Goal: Entertainment & Leisure: Browse casually

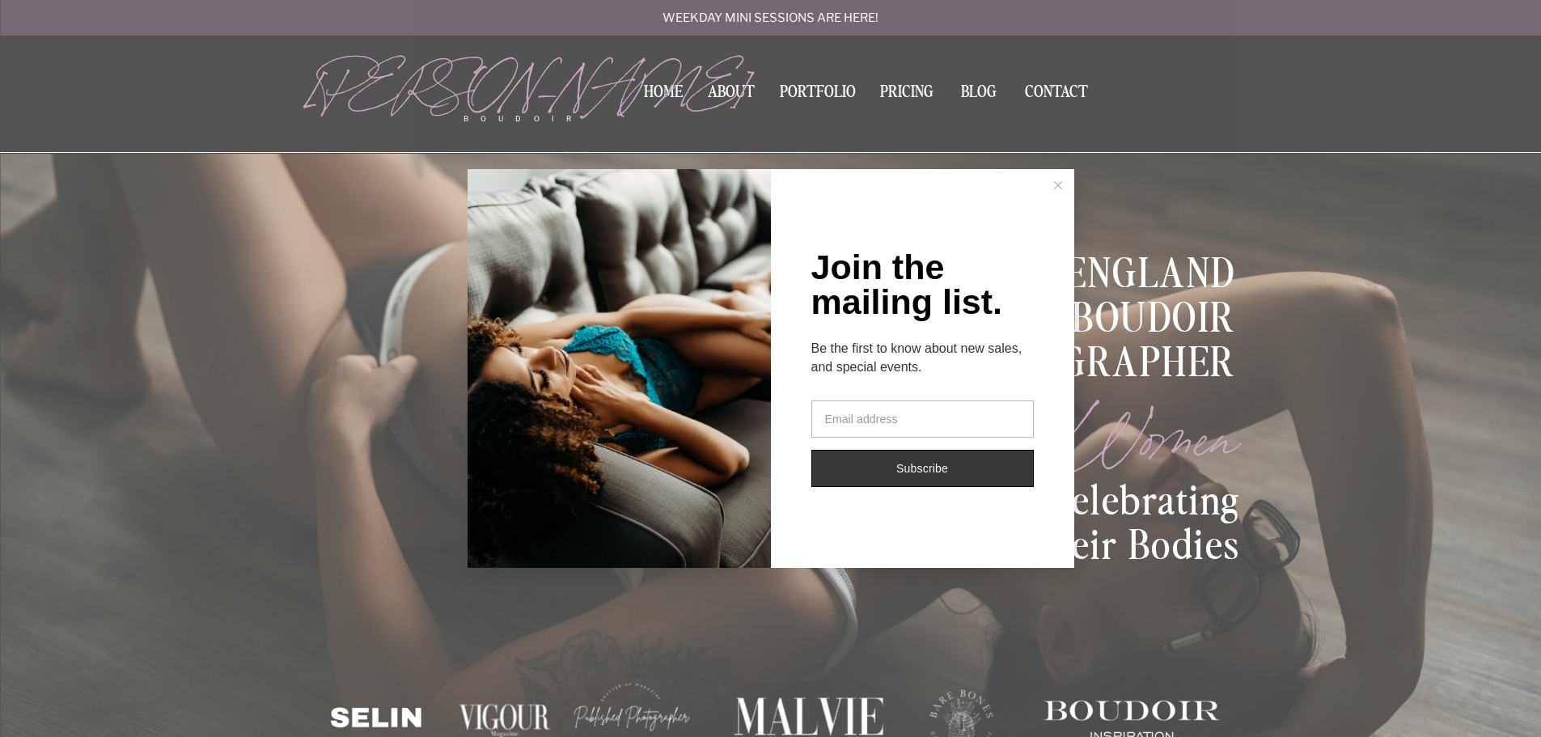
click at [1062, 187] on button at bounding box center [1058, 185] width 32 height 32
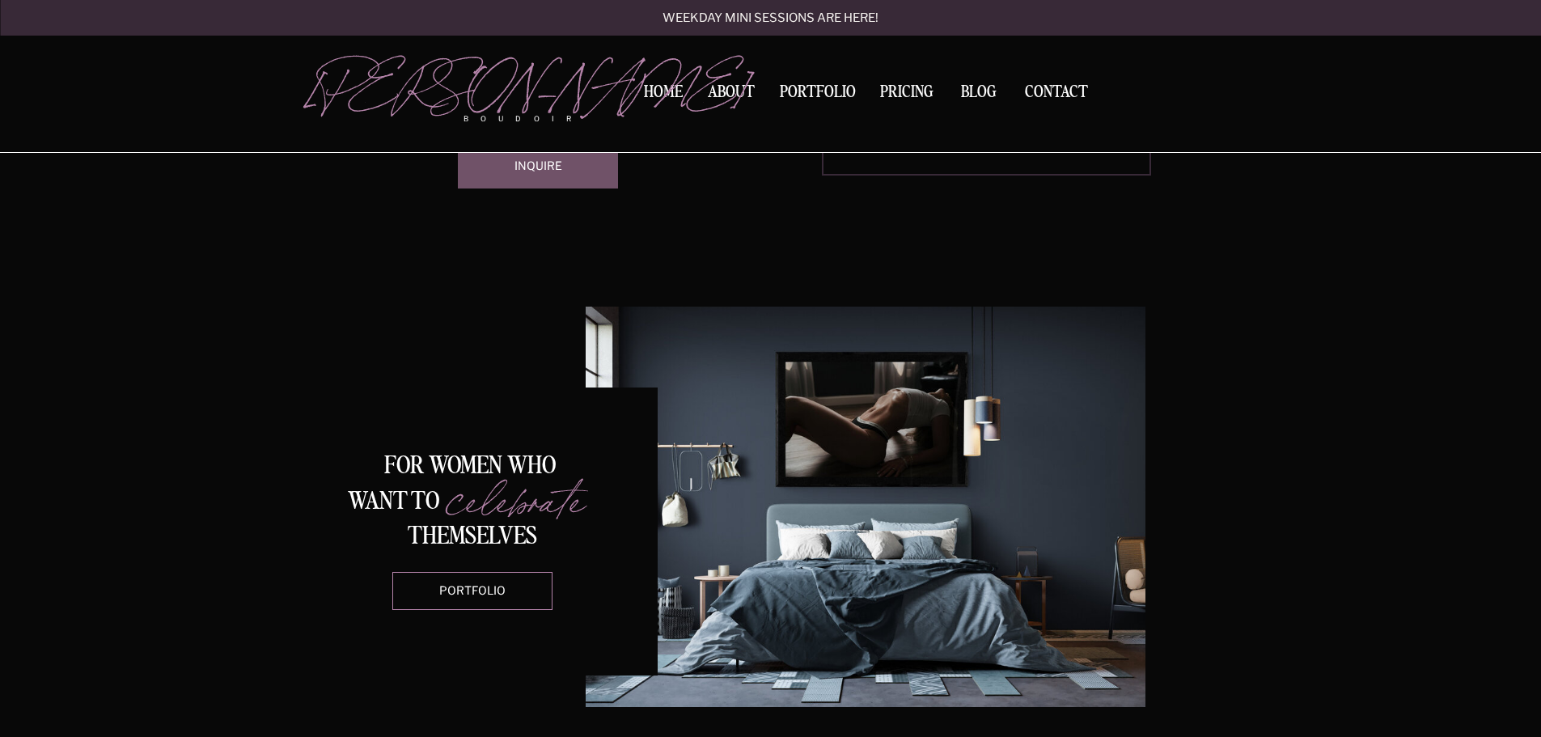
scroll to position [1754, 0]
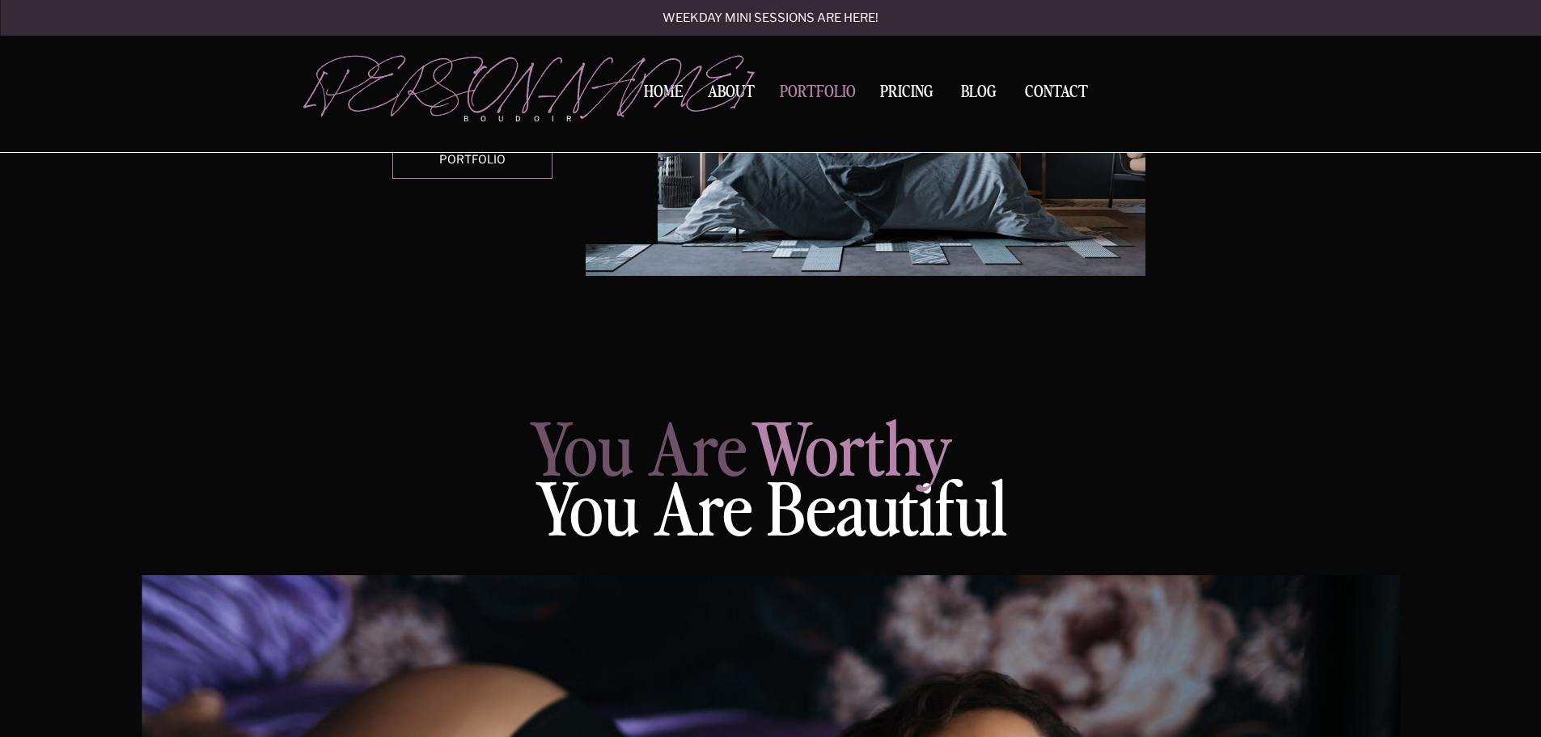
click at [818, 91] on nav "Portfolio" at bounding box center [817, 95] width 87 height 22
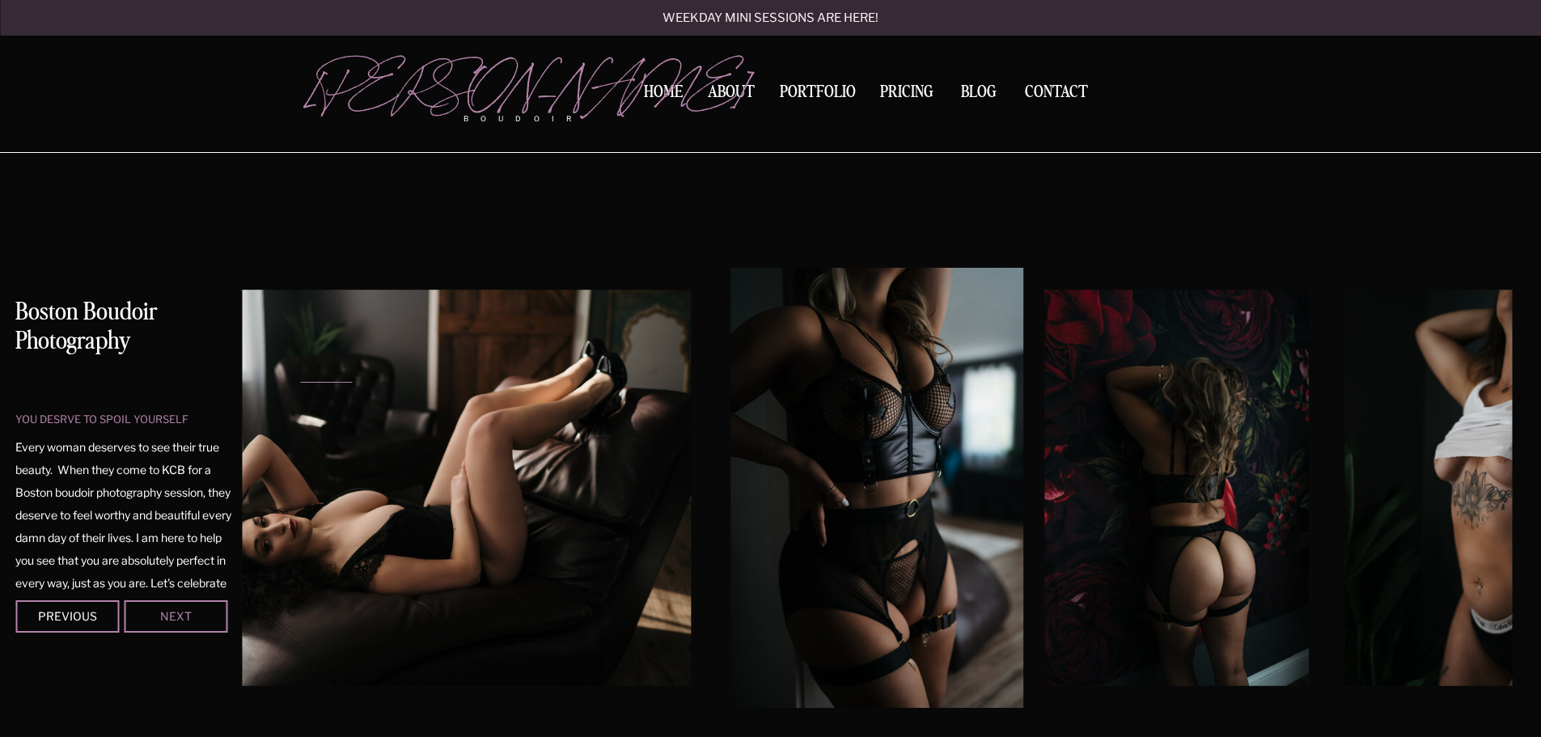
click at [183, 613] on div "Next" at bounding box center [175, 616] width 97 height 10
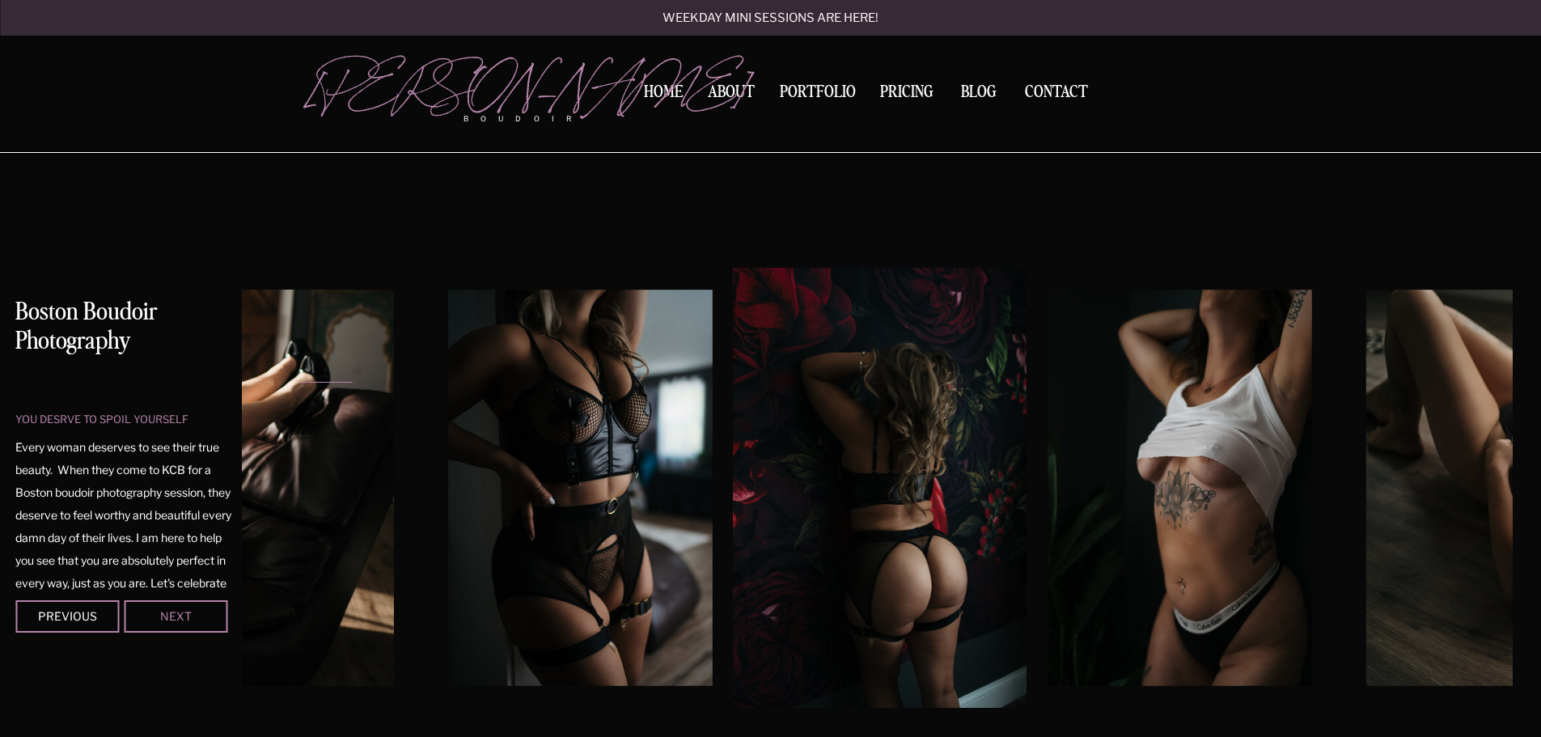
click at [183, 613] on div "Next" at bounding box center [175, 616] width 97 height 10
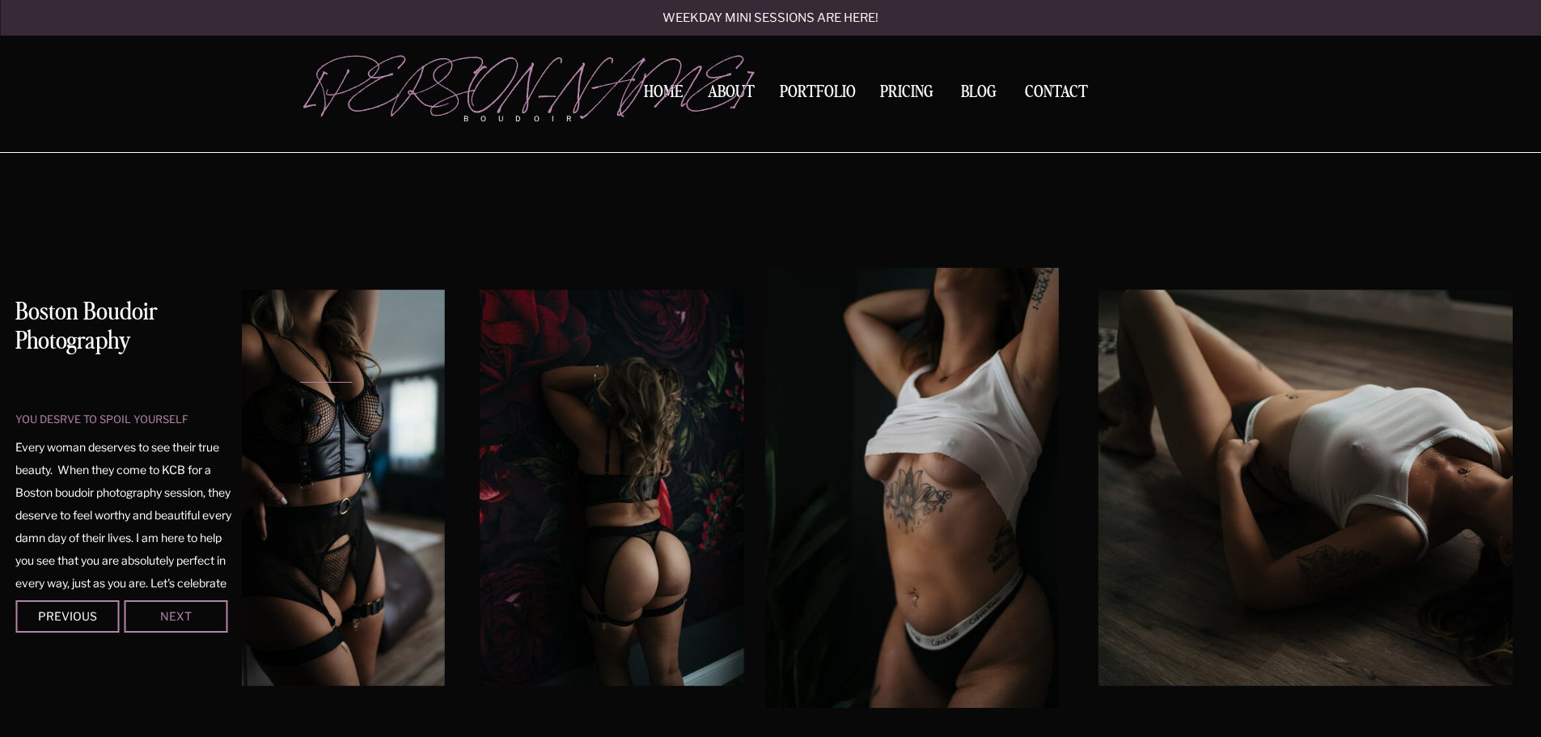
click at [183, 613] on div "Next" at bounding box center [175, 616] width 97 height 10
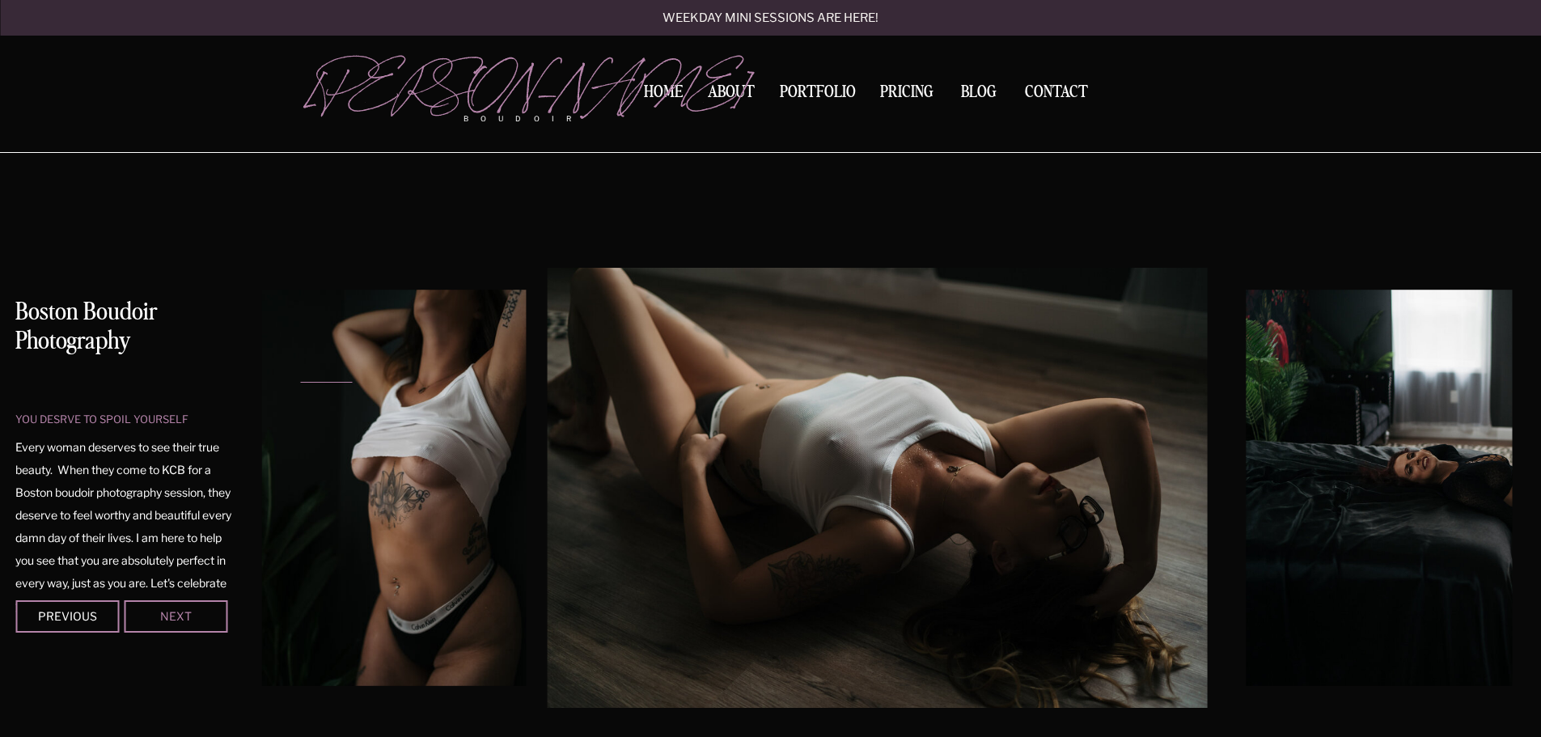
click at [182, 617] on div "Next" at bounding box center [175, 616] width 97 height 10
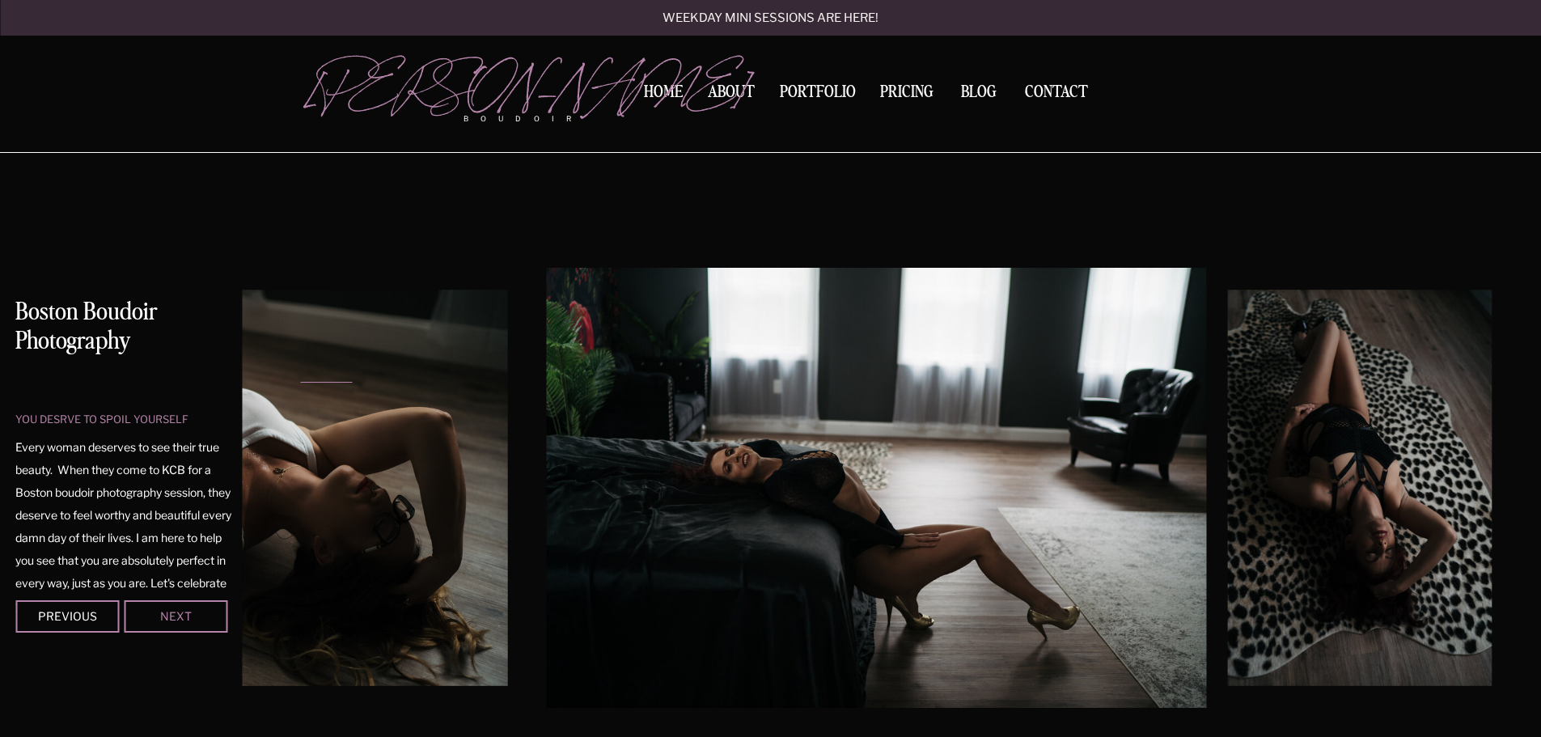
click at [182, 617] on div "Next" at bounding box center [175, 616] width 97 height 10
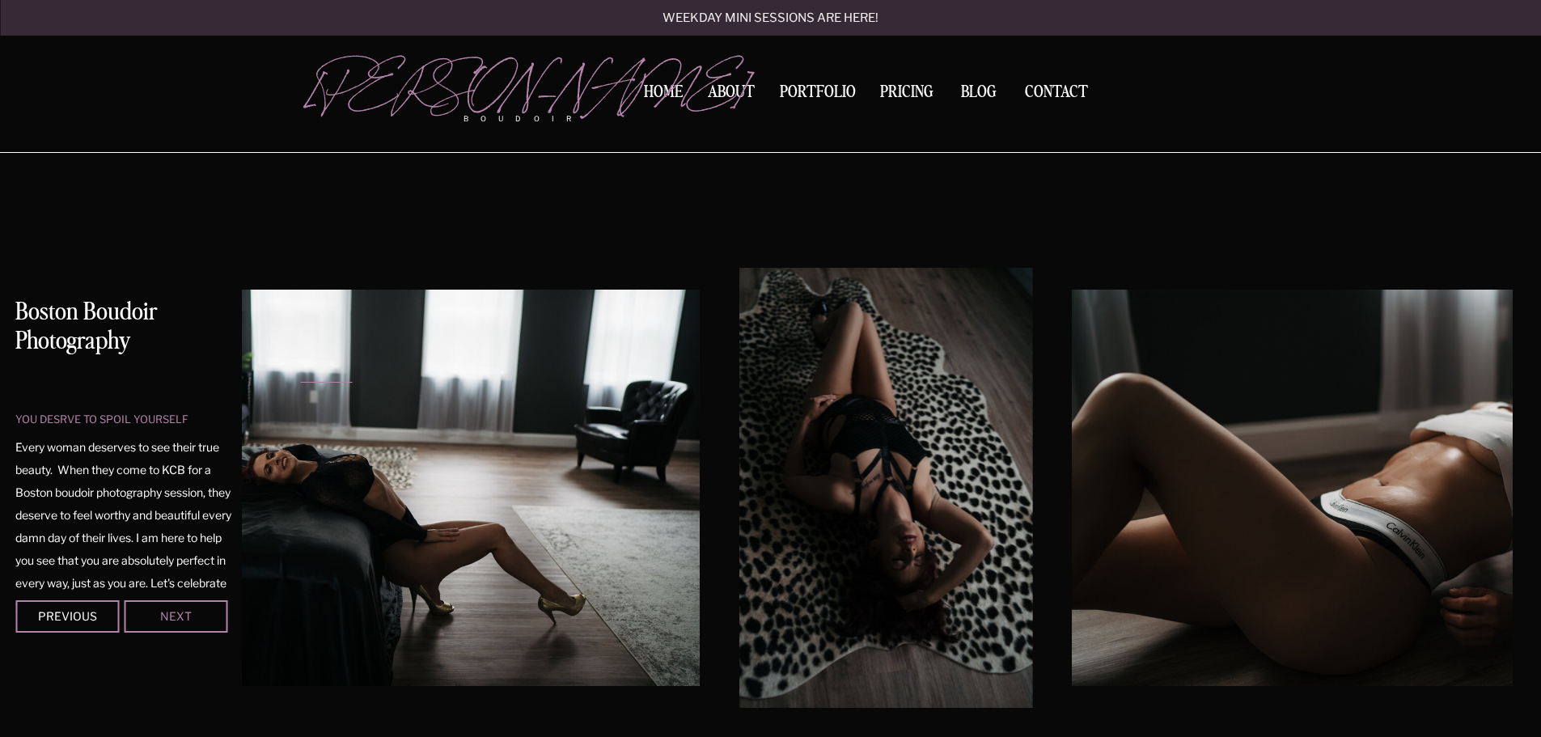
click at [182, 617] on div "Next" at bounding box center [175, 616] width 97 height 10
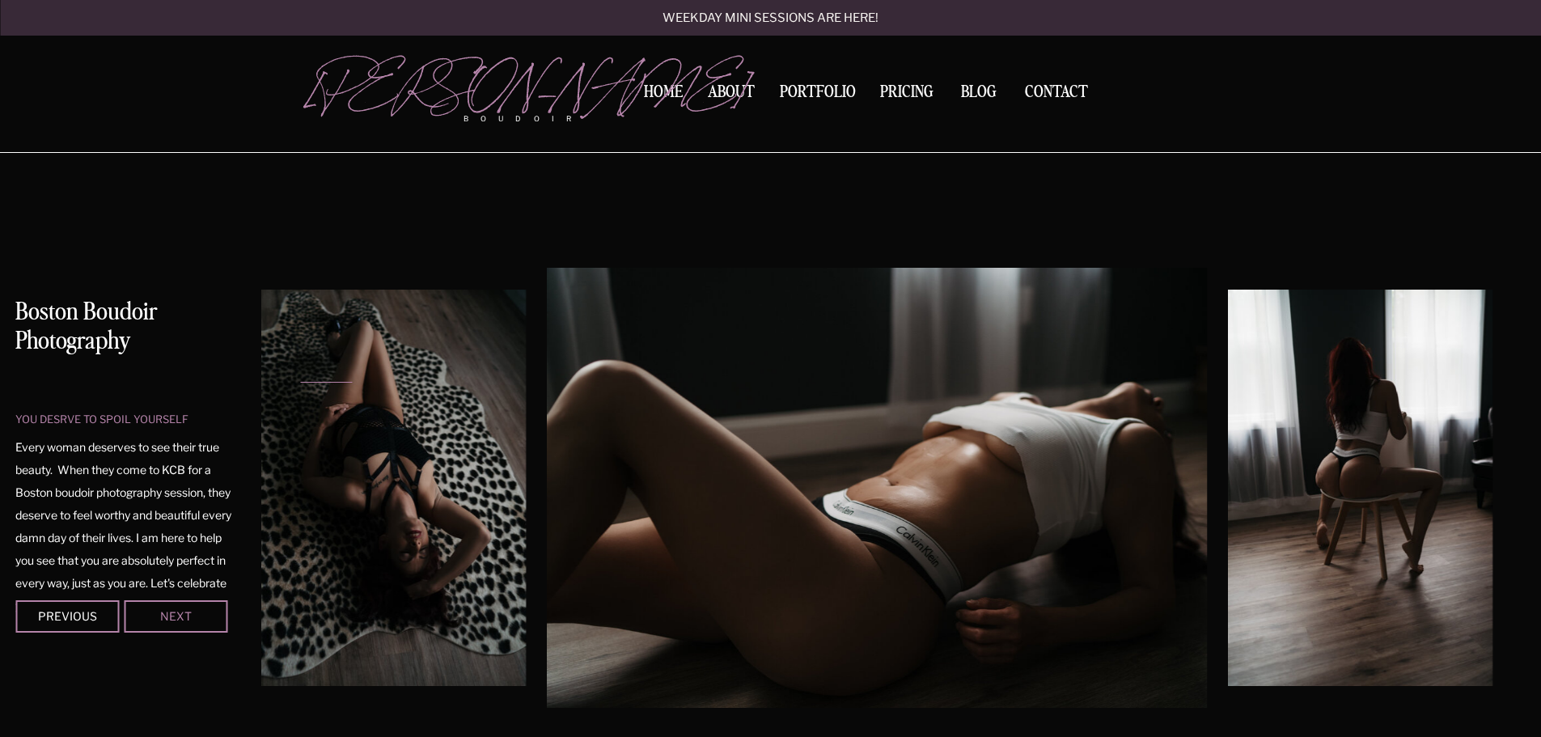
click at [182, 617] on div "Next" at bounding box center [175, 616] width 97 height 10
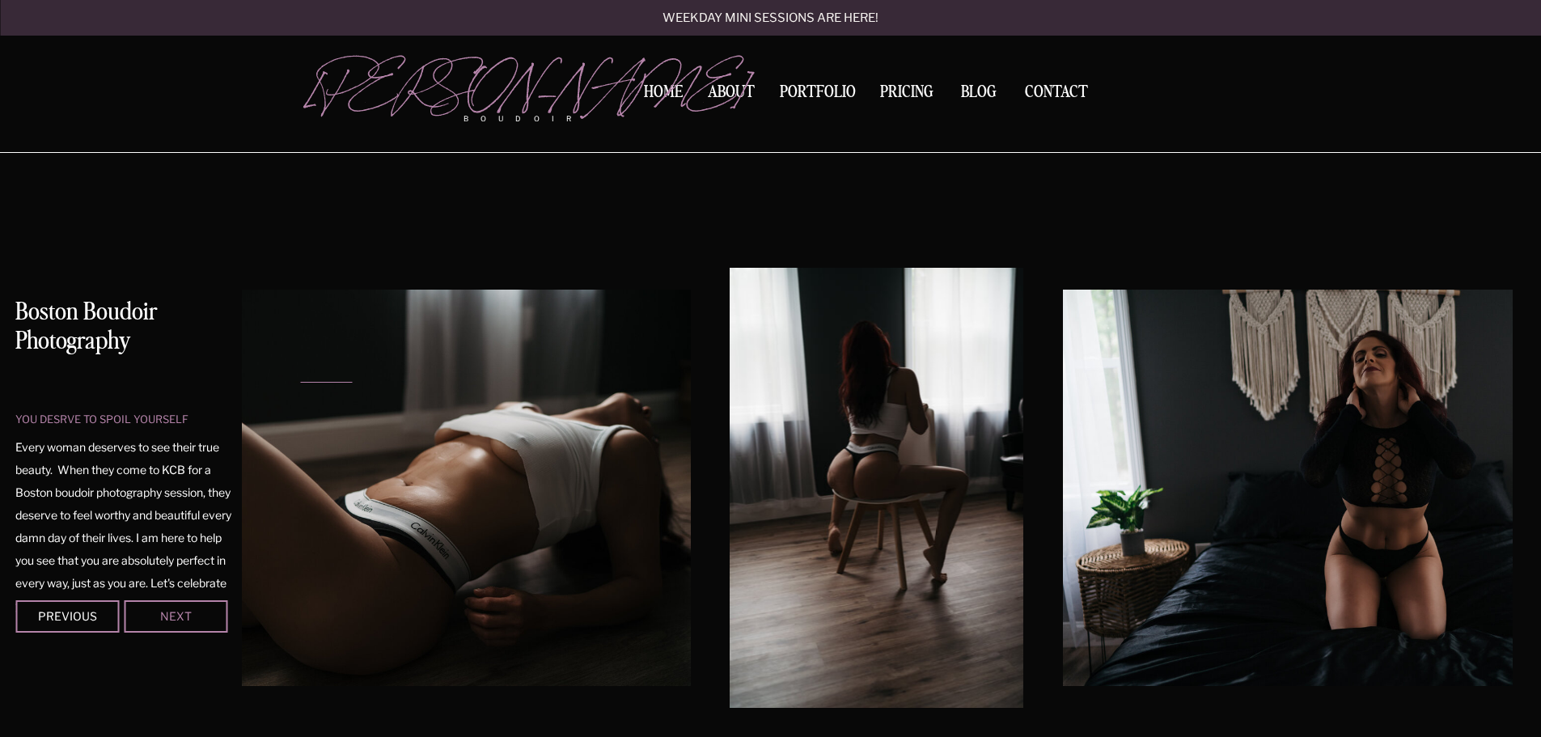
click at [182, 617] on div "Next" at bounding box center [175, 616] width 97 height 10
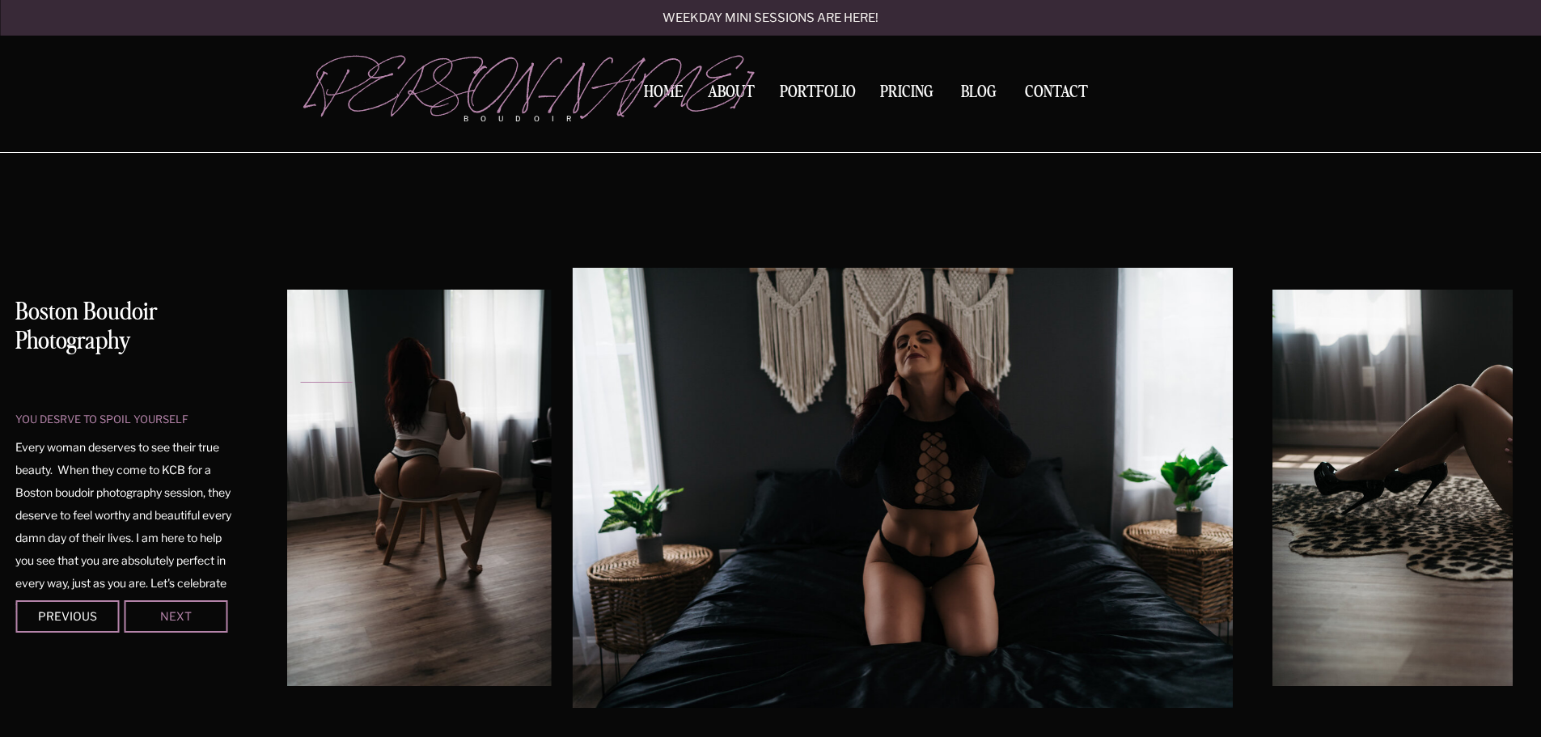
click at [182, 617] on div "Next" at bounding box center [175, 616] width 97 height 10
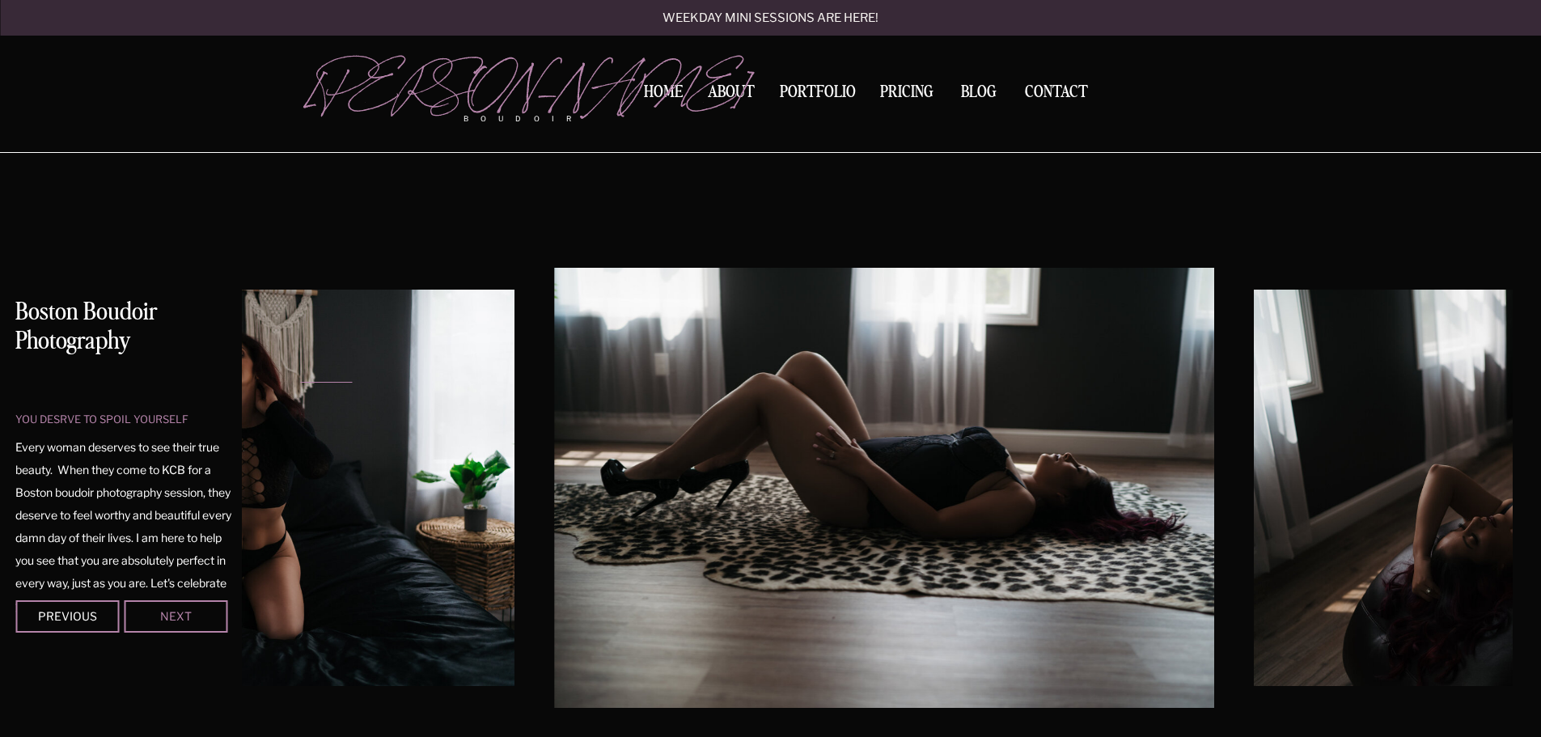
click at [182, 617] on div "Next" at bounding box center [175, 616] width 97 height 10
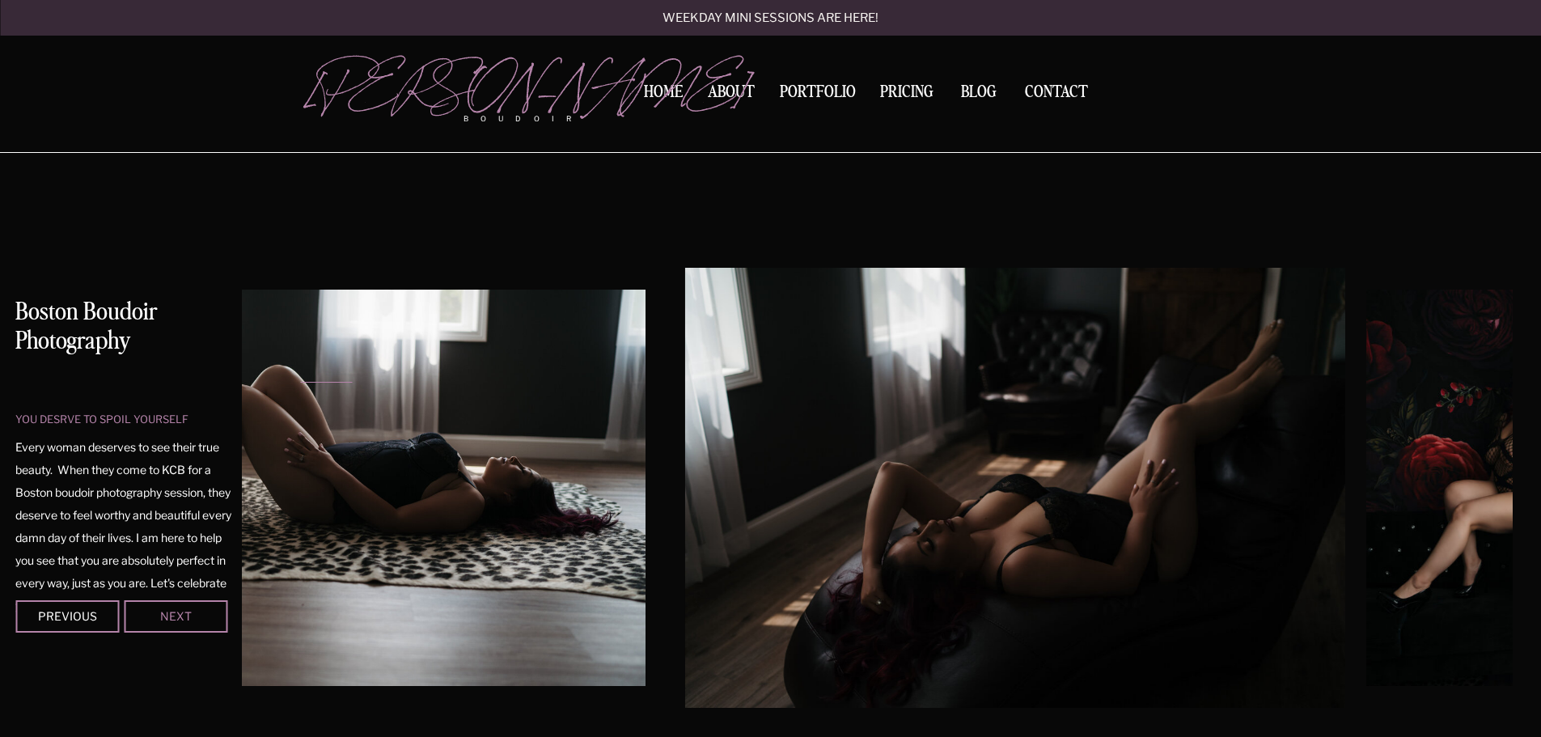
click at [182, 617] on div "Next" at bounding box center [175, 616] width 97 height 10
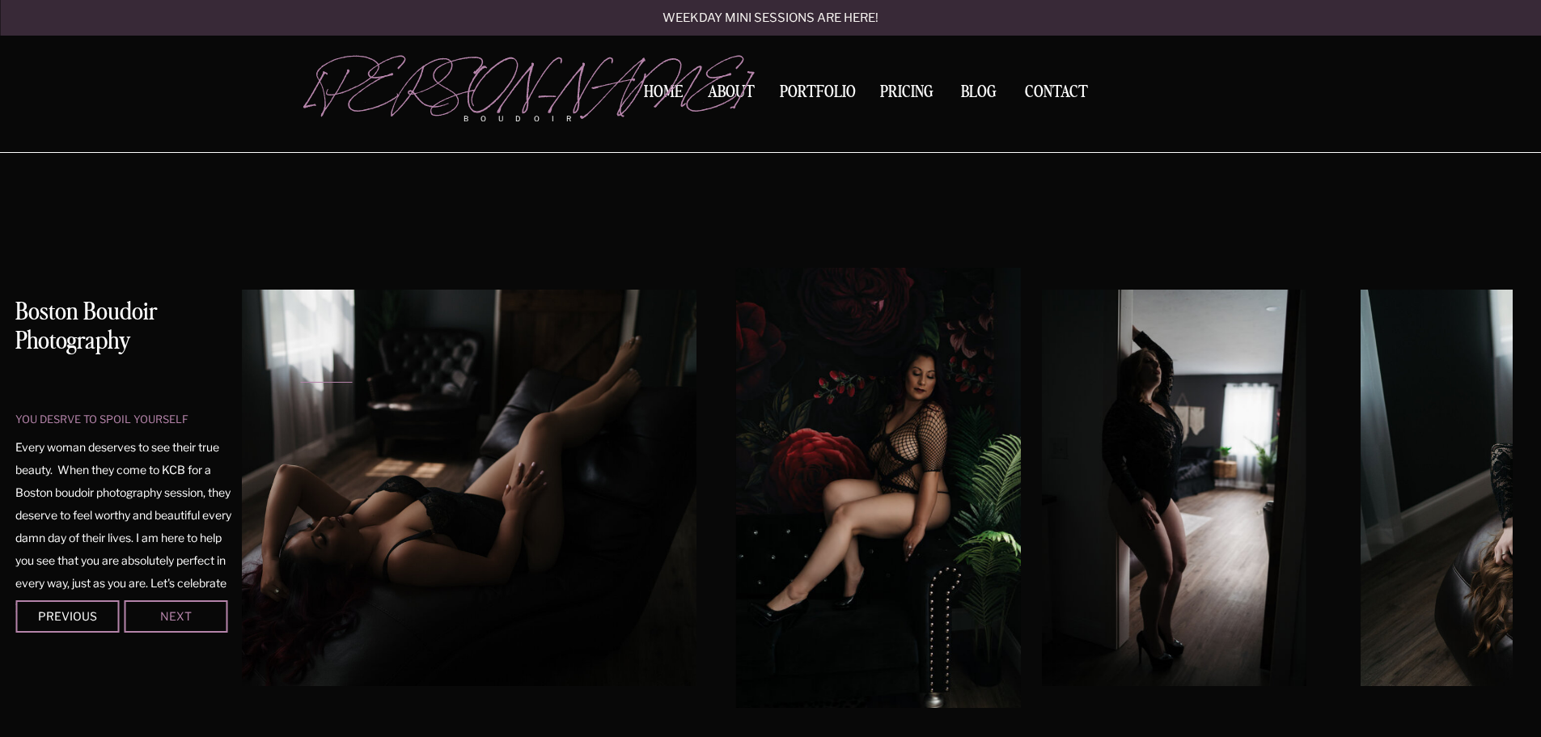
click at [182, 617] on div "Next" at bounding box center [175, 616] width 97 height 10
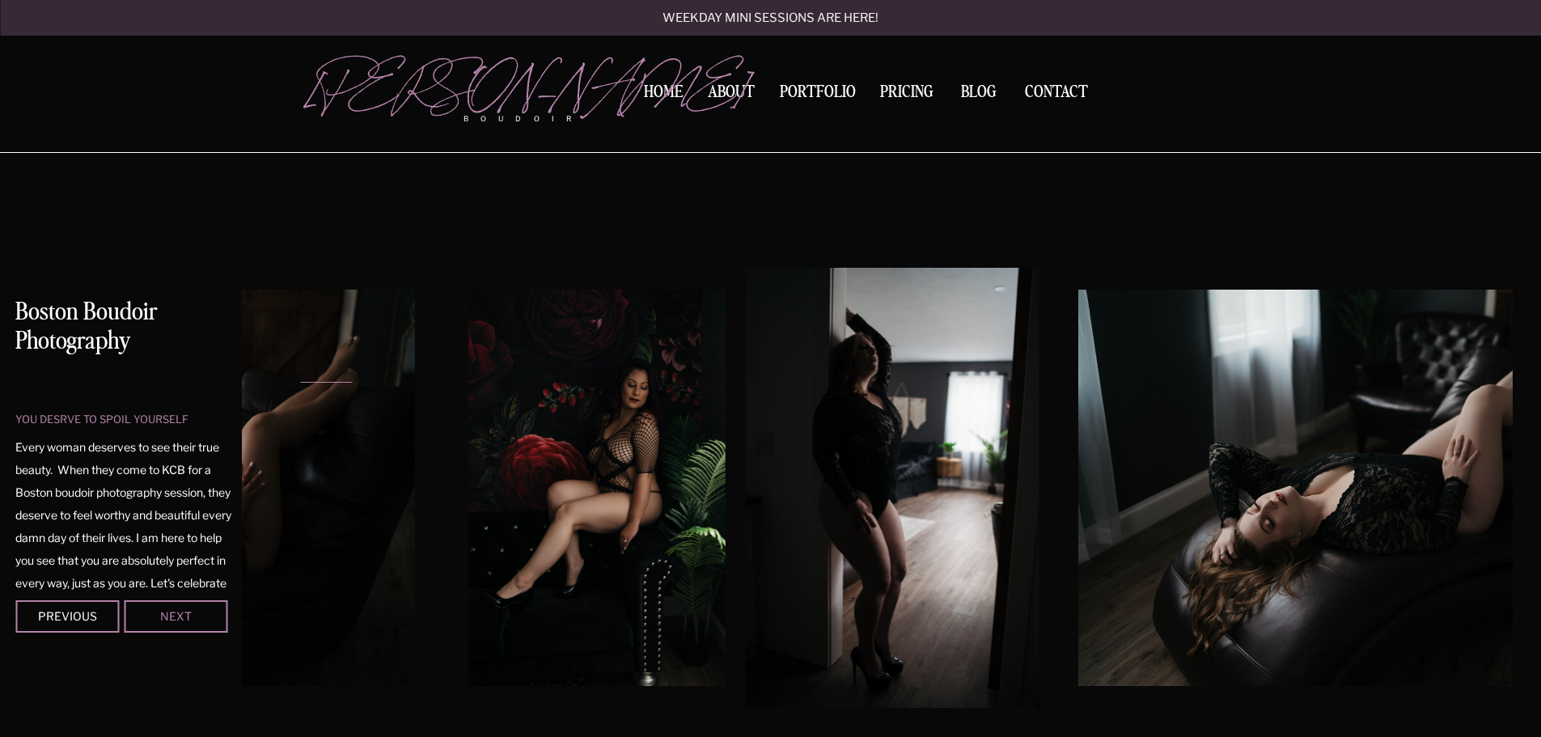
click at [182, 617] on div "Next" at bounding box center [175, 616] width 97 height 10
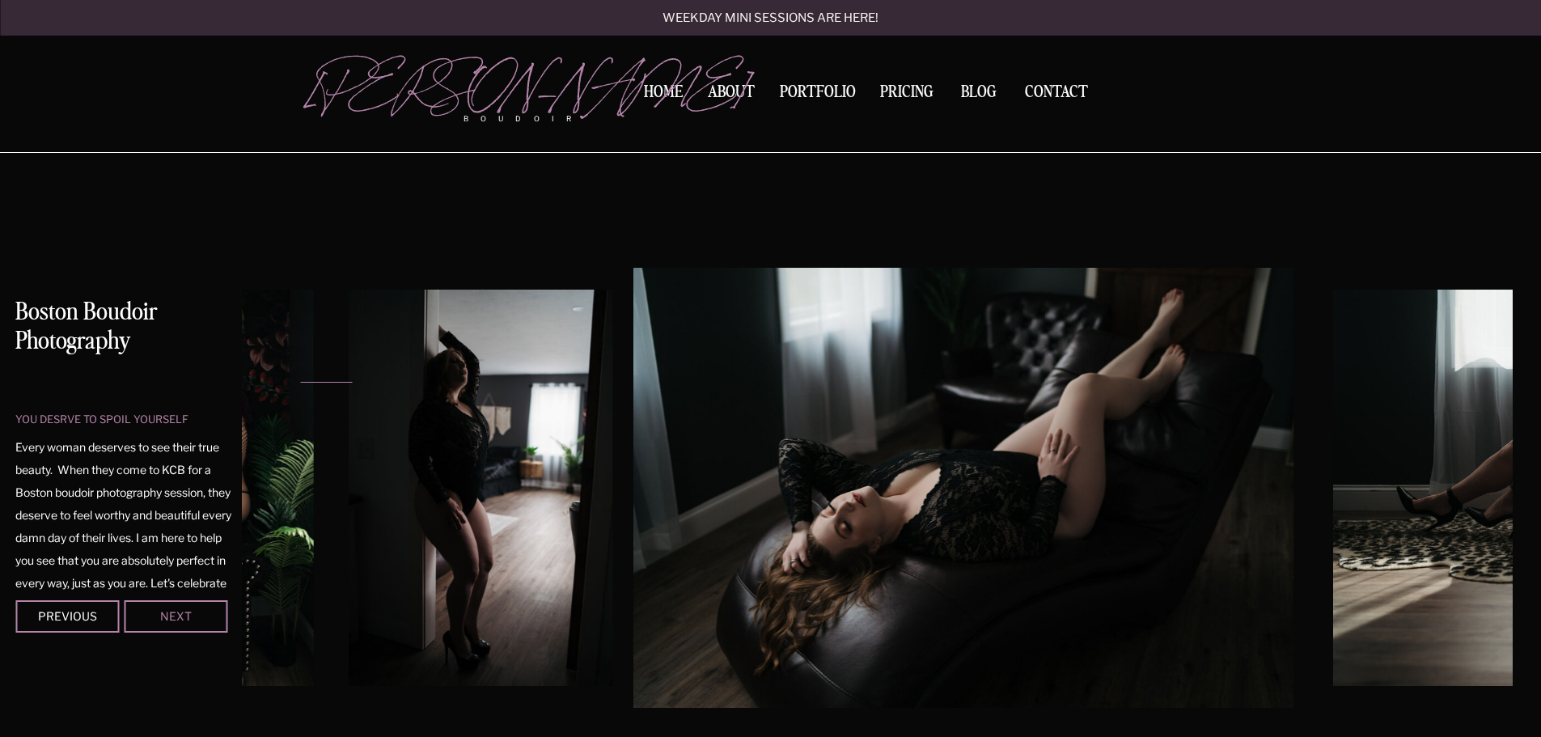
click at [182, 617] on div "Next" at bounding box center [175, 616] width 97 height 10
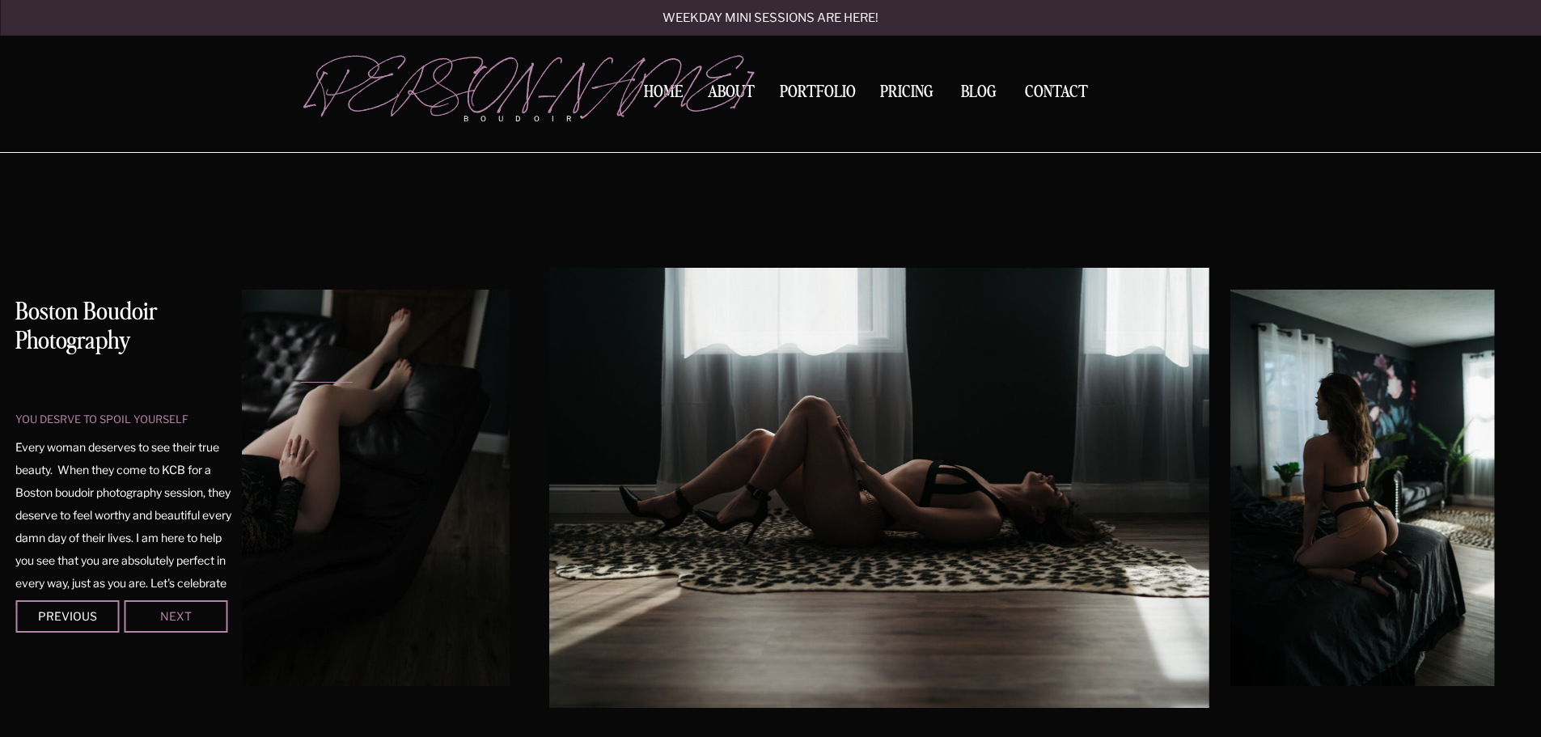
click at [182, 617] on div "Next" at bounding box center [175, 616] width 97 height 10
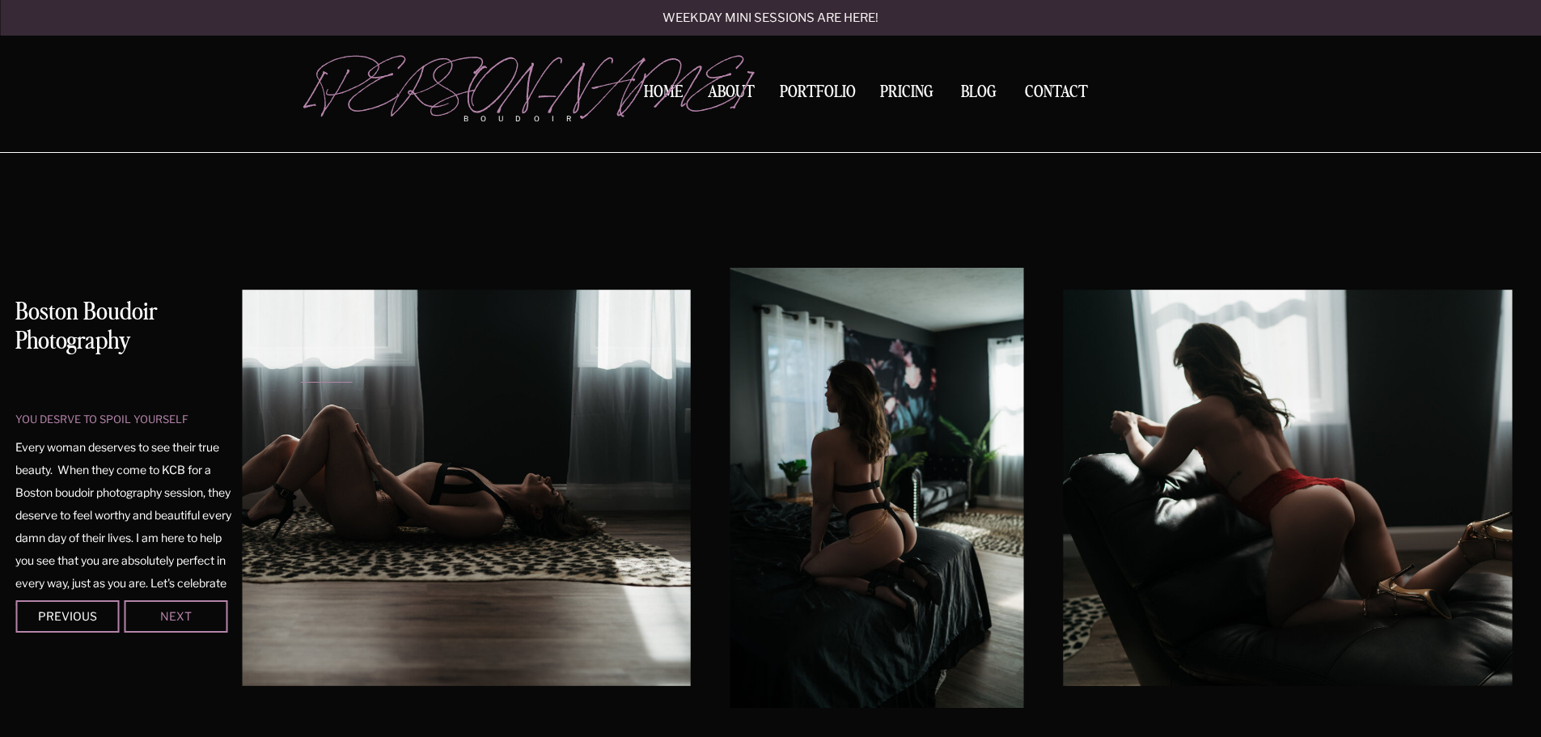
click at [182, 617] on div "Next" at bounding box center [175, 616] width 97 height 10
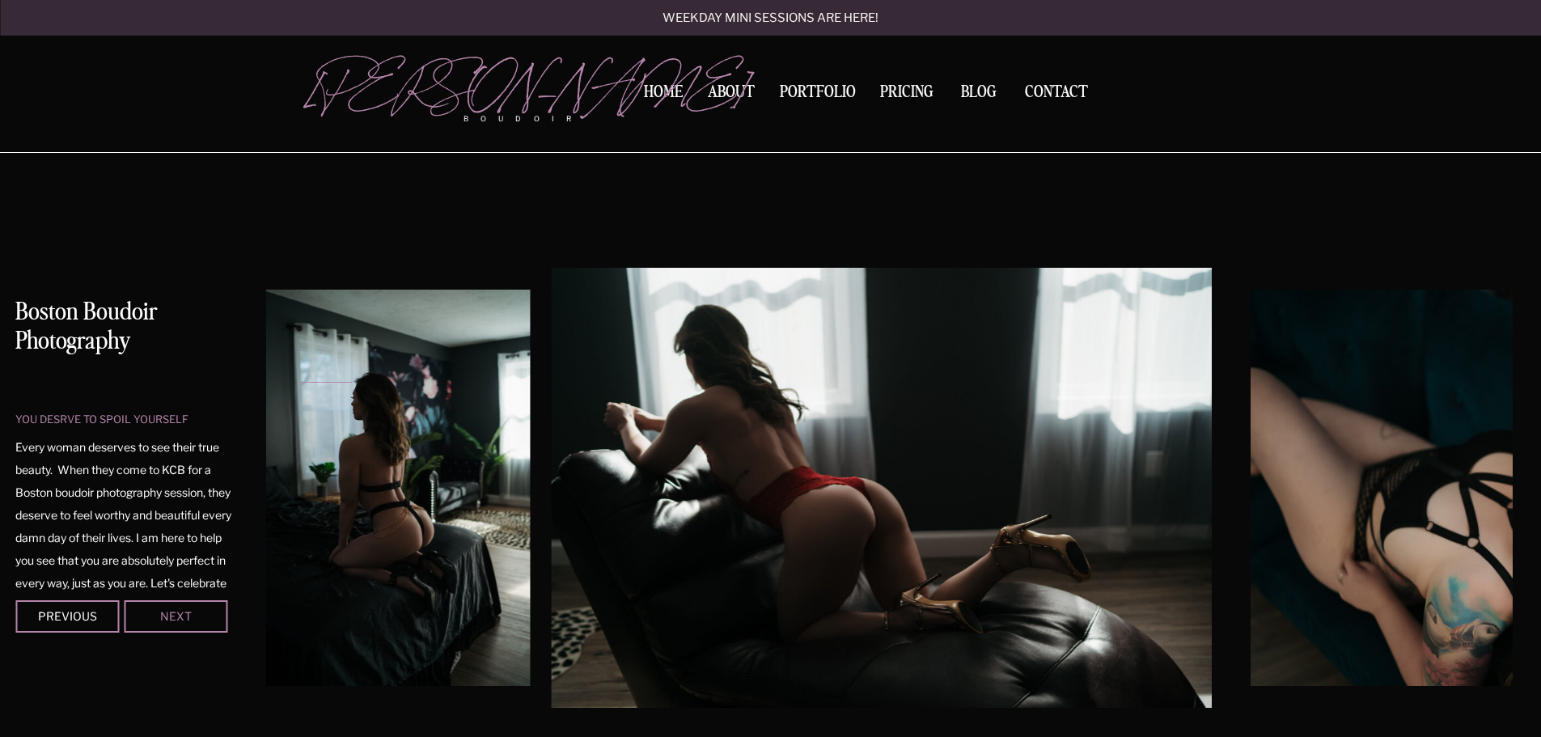
click at [182, 617] on div "Next" at bounding box center [175, 616] width 97 height 10
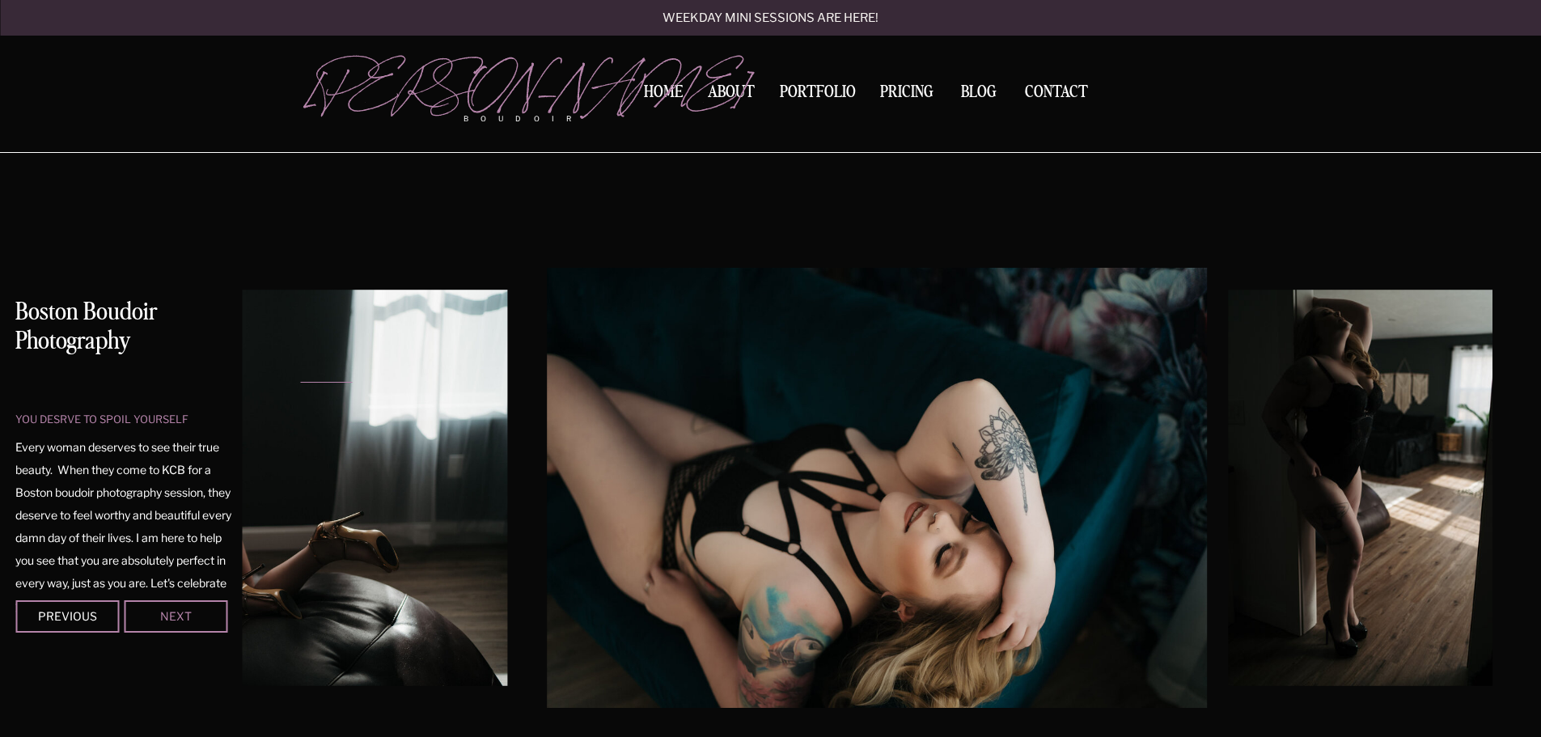
click at [182, 617] on div "Next" at bounding box center [175, 616] width 97 height 10
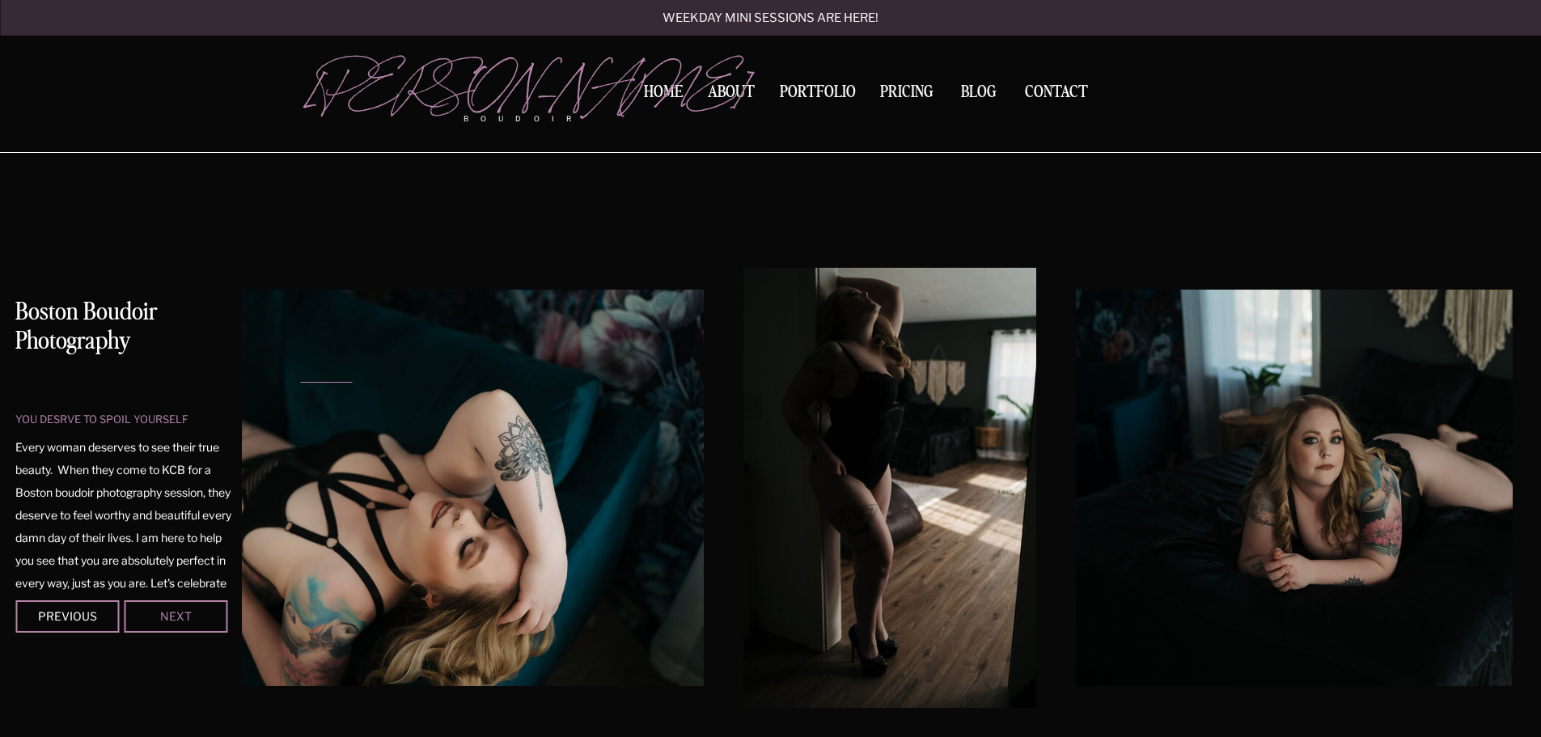
click at [182, 617] on div "Next" at bounding box center [175, 616] width 97 height 10
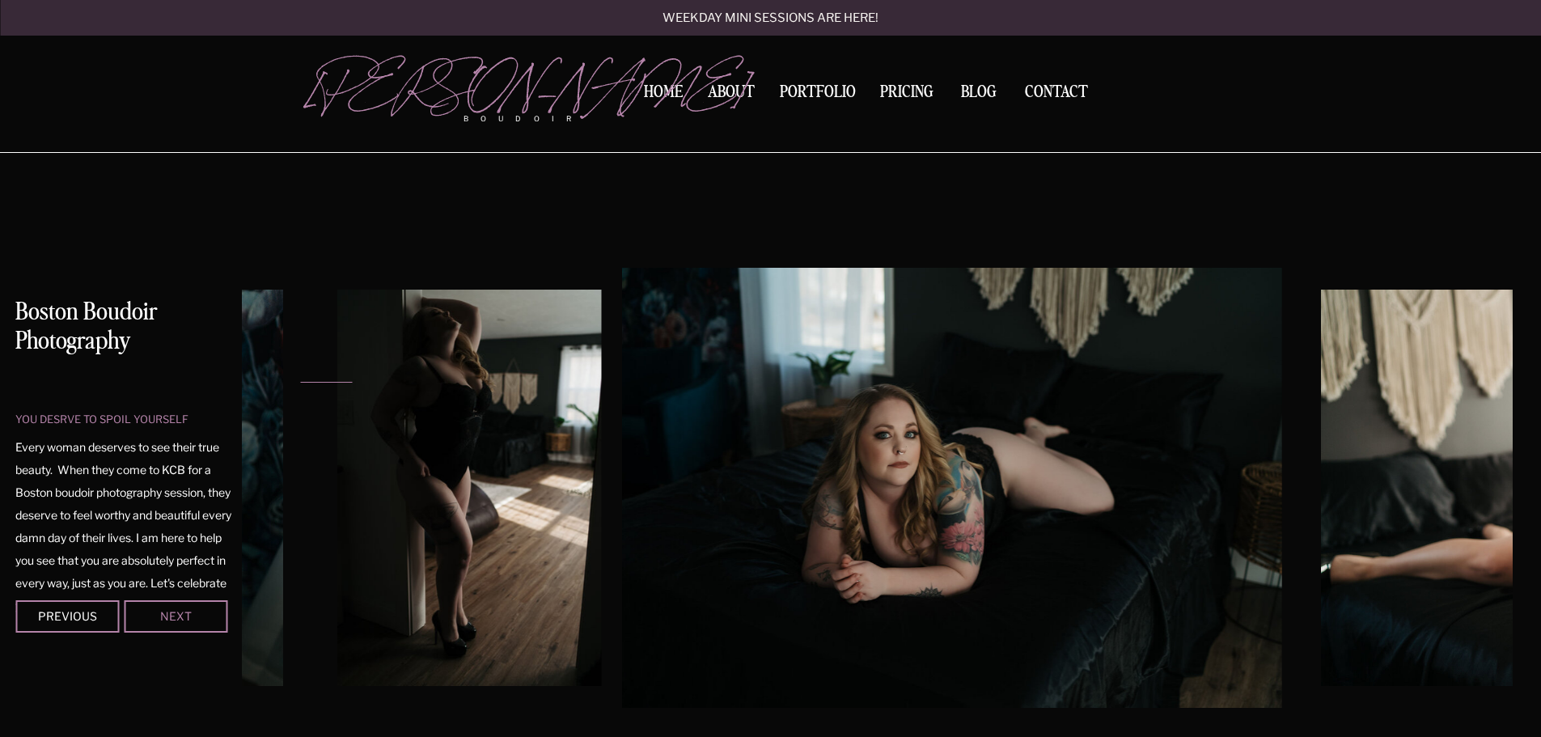
click at [182, 617] on div "Next" at bounding box center [175, 616] width 97 height 10
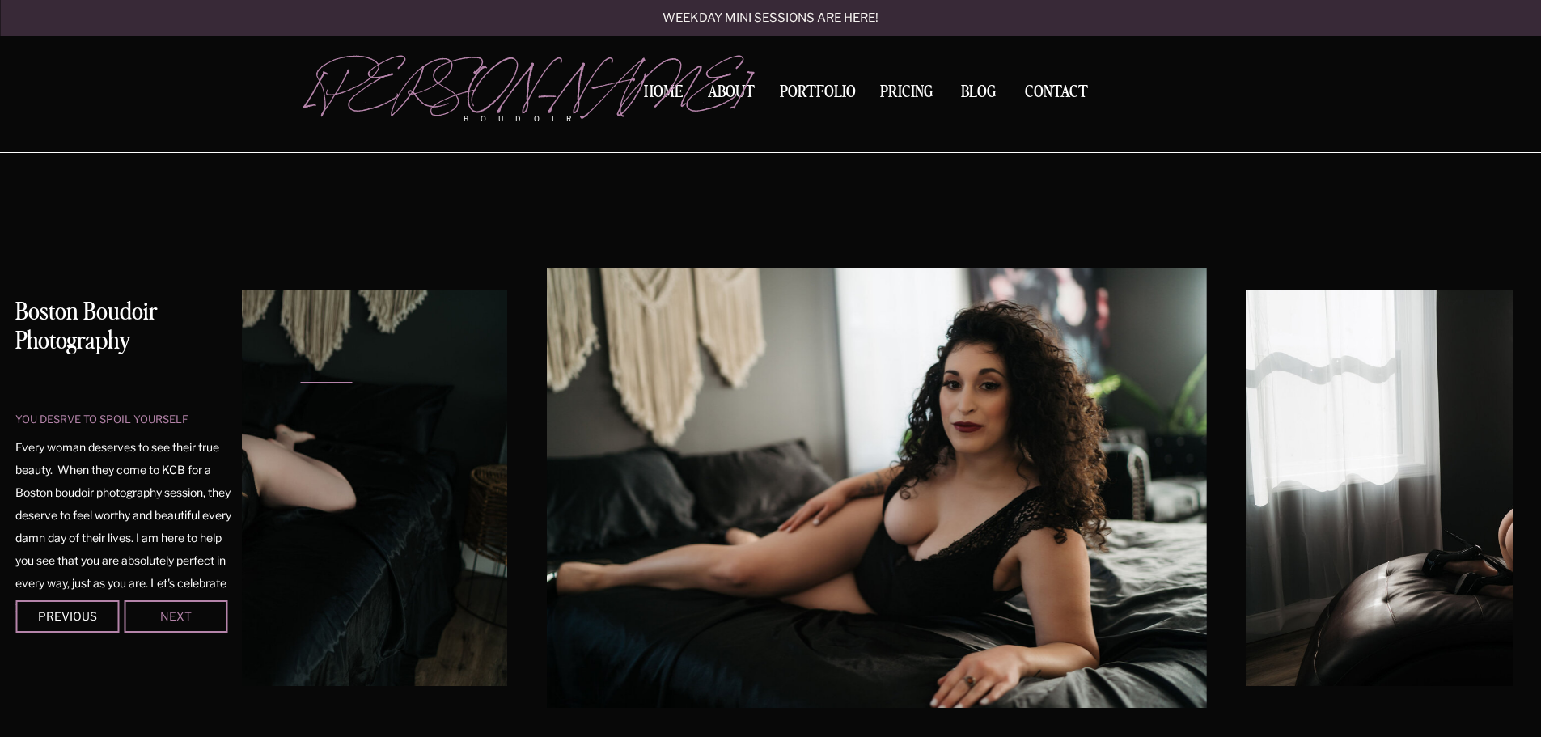
click at [182, 617] on div "Next" at bounding box center [175, 616] width 97 height 10
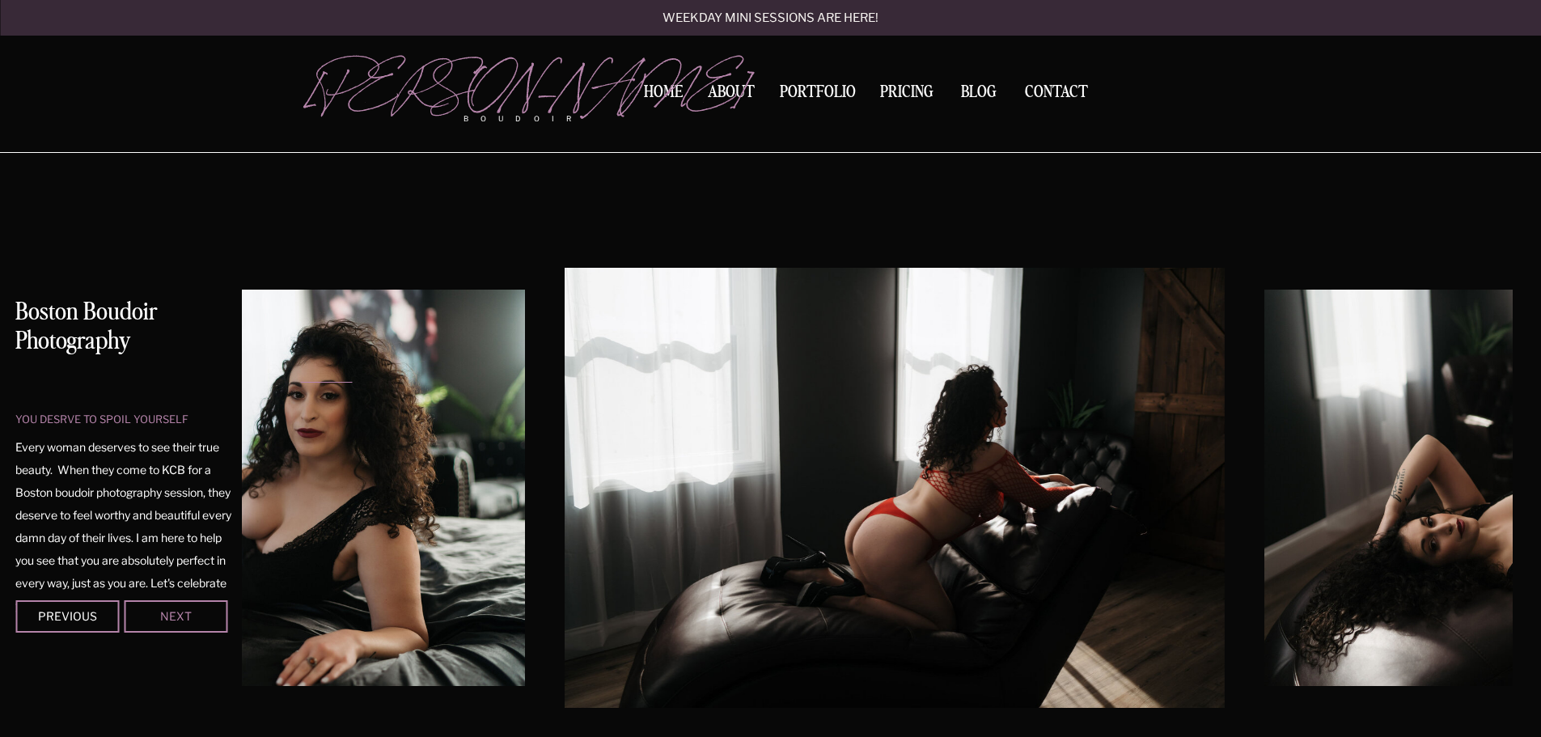
click at [182, 617] on div "Next" at bounding box center [175, 616] width 97 height 10
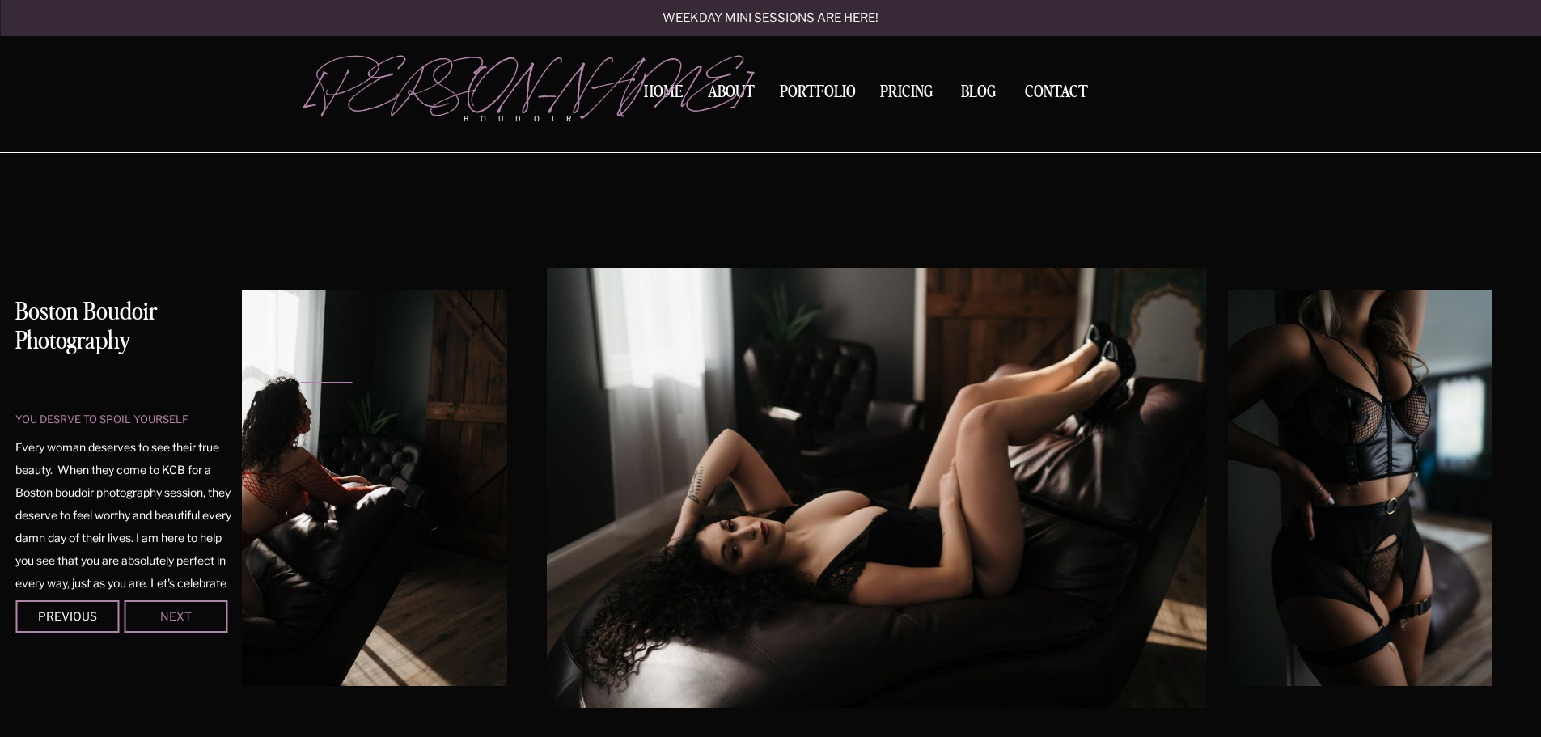
click at [182, 617] on div "Next" at bounding box center [175, 616] width 97 height 10
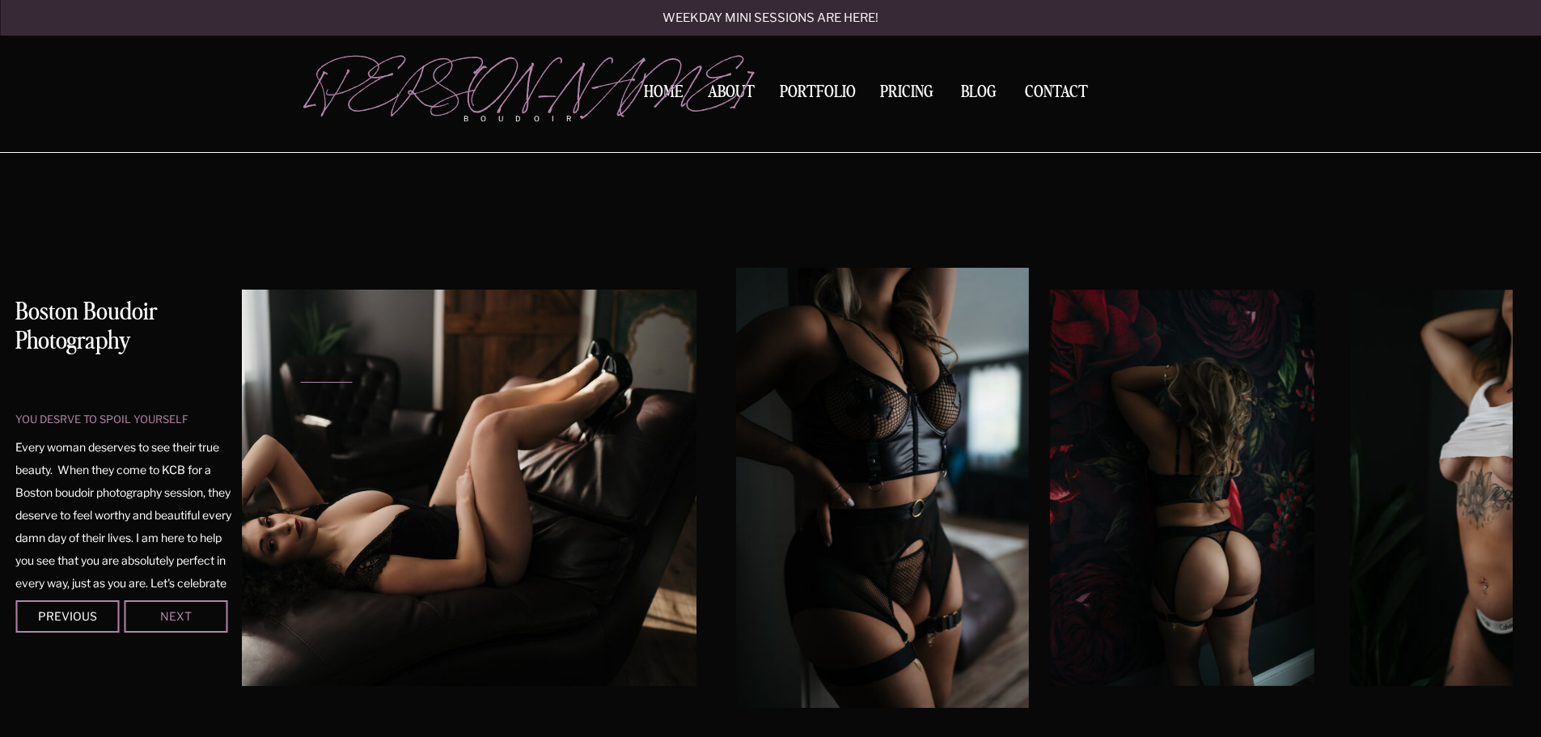
click at [182, 617] on div "Next" at bounding box center [175, 616] width 97 height 10
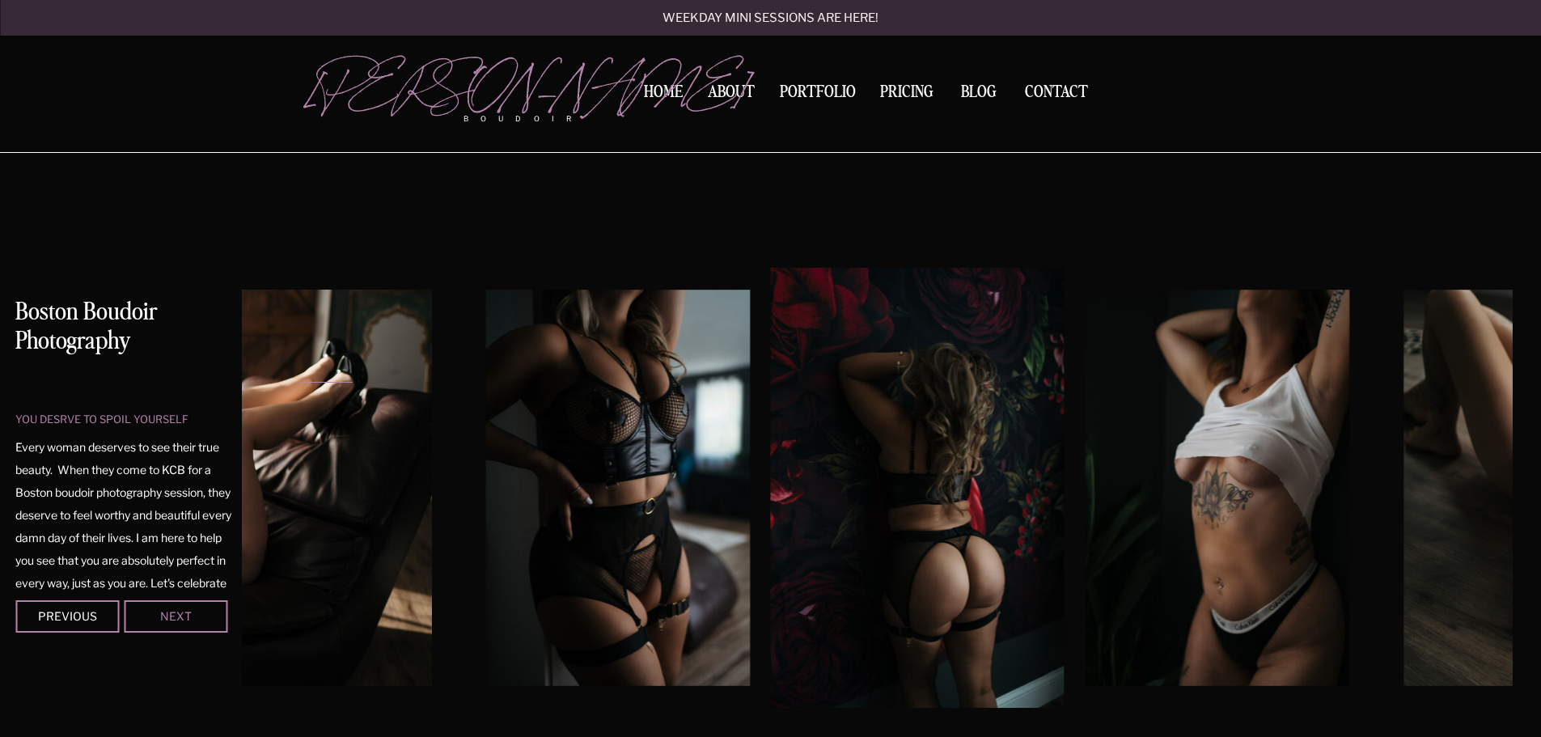
click at [182, 617] on div "Next" at bounding box center [175, 616] width 97 height 10
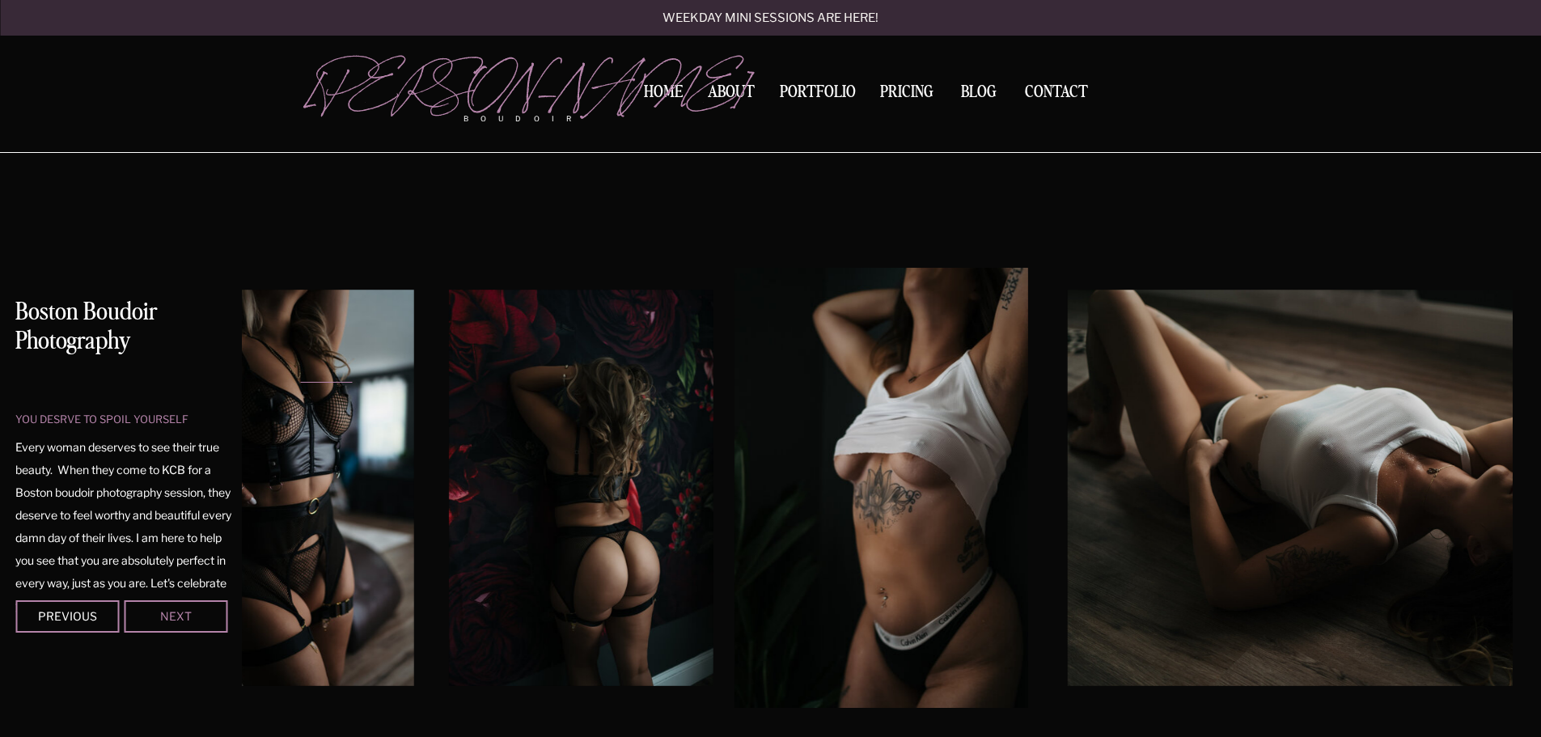
click at [182, 617] on div "Next" at bounding box center [175, 616] width 97 height 10
